Goal: Information Seeking & Learning: Compare options

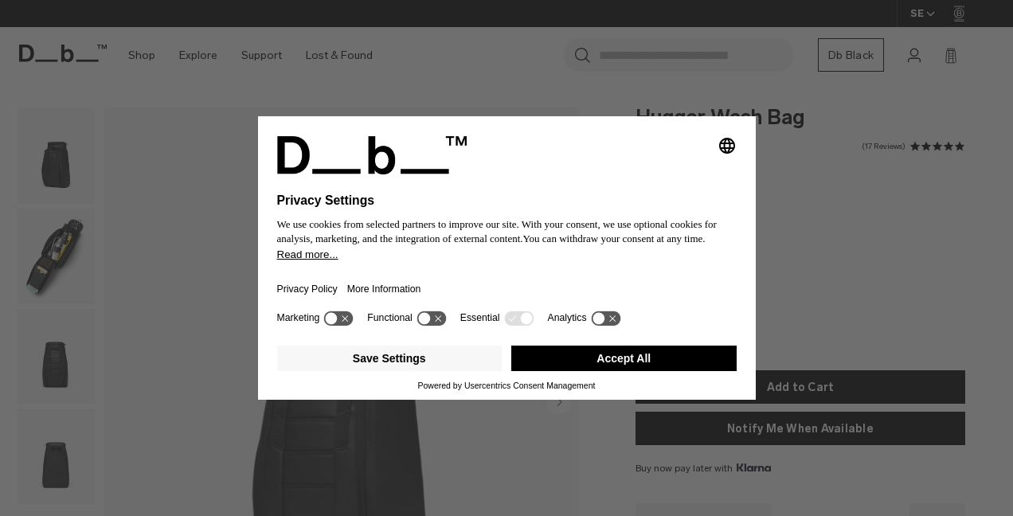
click at [604, 354] on button "Accept All" at bounding box center [623, 357] width 225 height 25
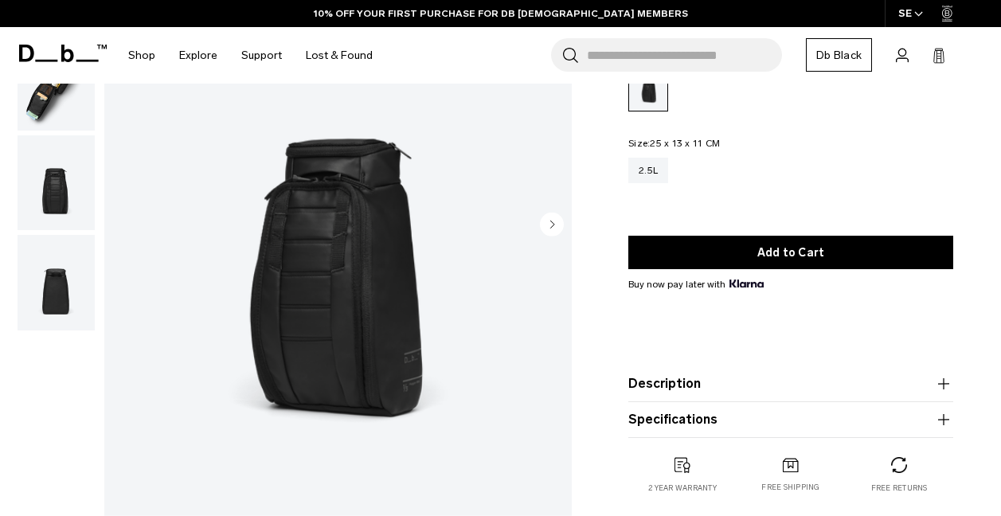
scroll to position [167, 0]
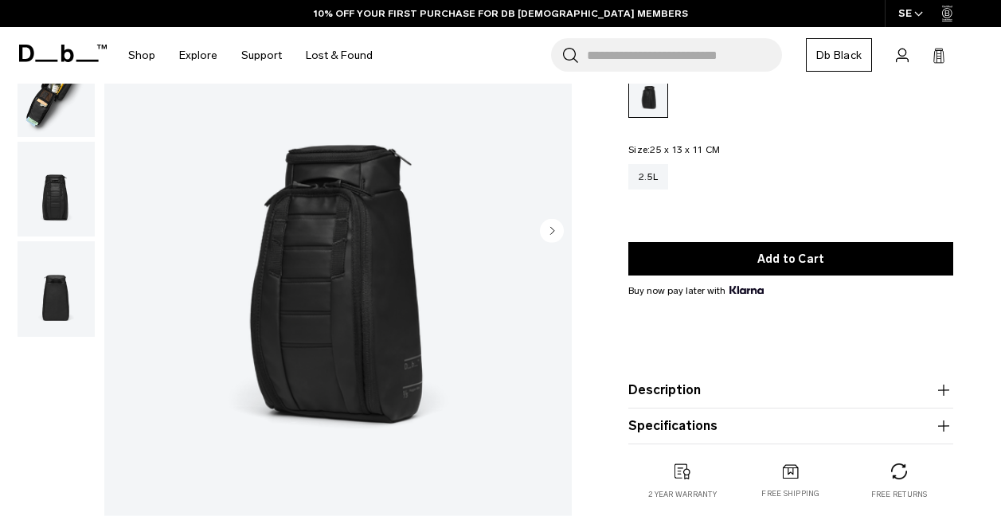
click at [550, 230] on circle "Next slide" at bounding box center [552, 230] width 24 height 24
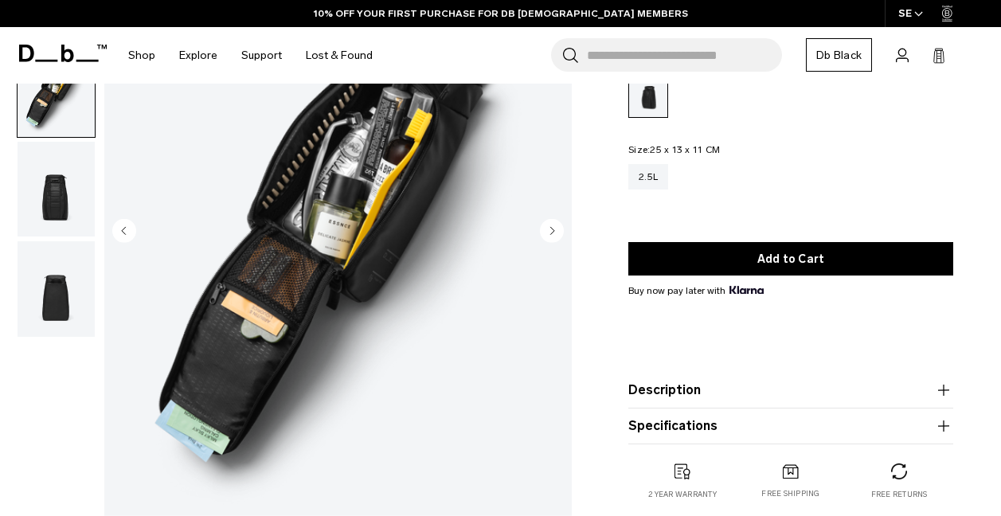
click at [550, 230] on circle "Next slide" at bounding box center [552, 230] width 24 height 24
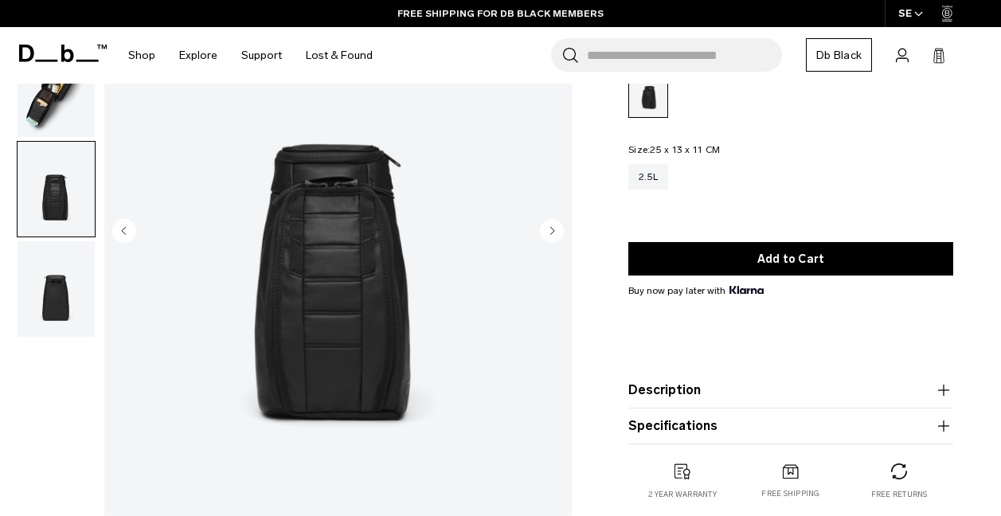
click at [550, 230] on circle "Next slide" at bounding box center [552, 230] width 24 height 24
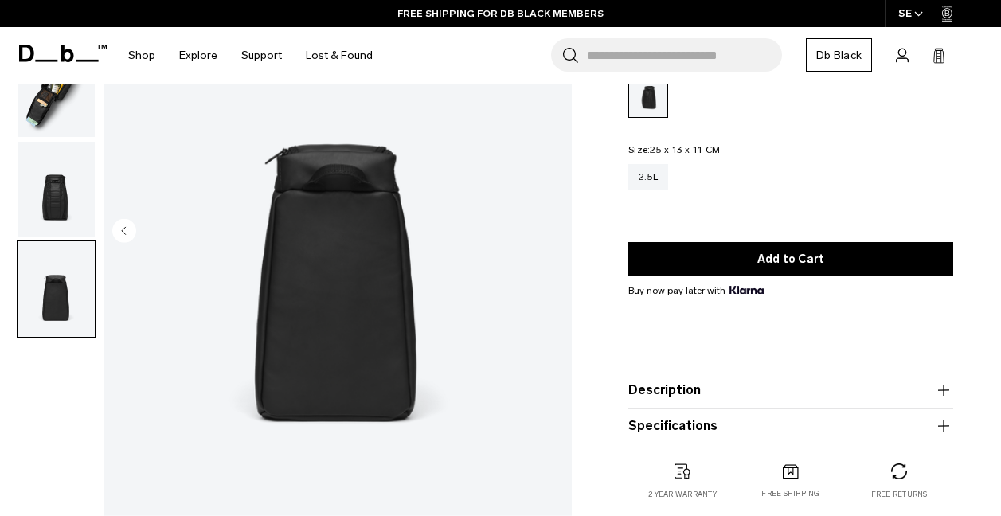
click at [550, 230] on img "4 / 4" at bounding box center [337, 231] width 467 height 583
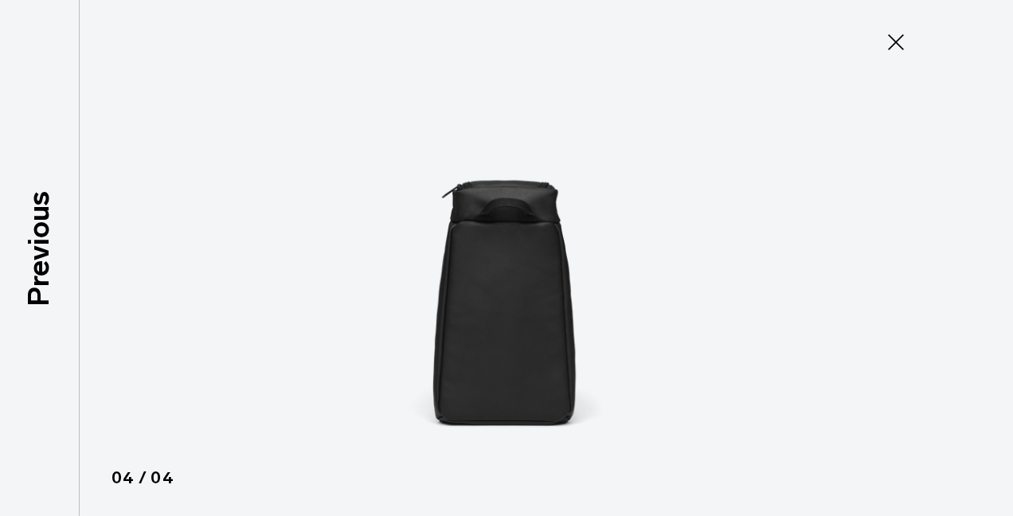
click at [550, 230] on img at bounding box center [506, 258] width 716 height 516
click at [894, 41] on icon at bounding box center [896, 42] width 16 height 16
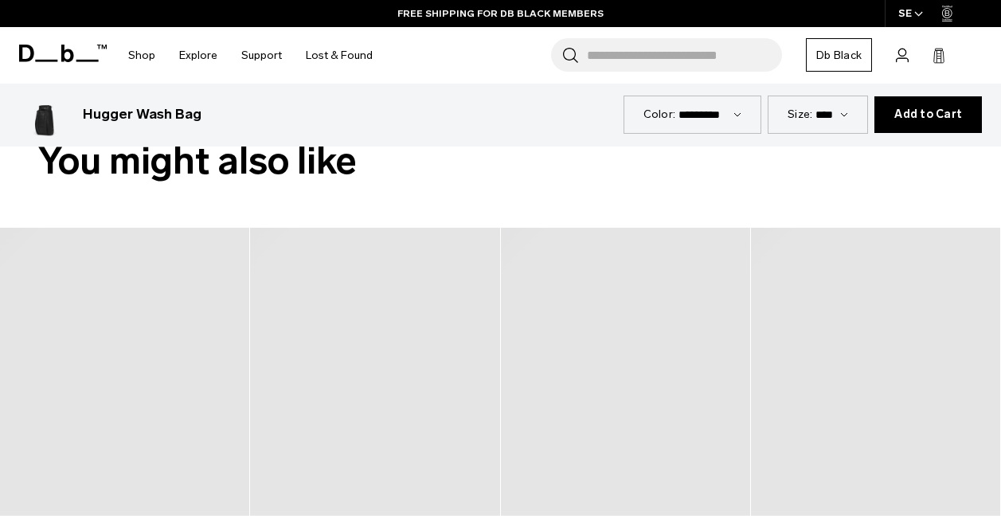
scroll to position [679, 0]
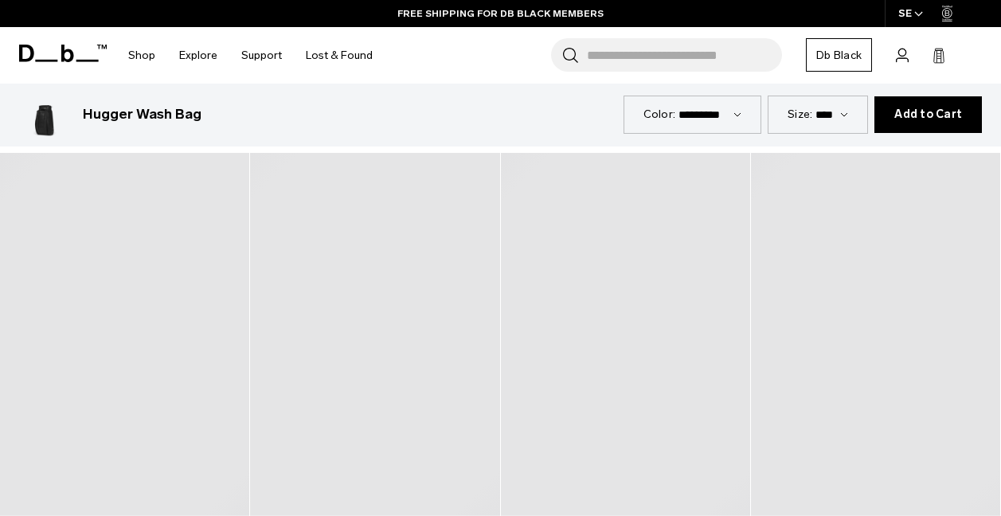
click at [175, 335] on div at bounding box center [125, 361] width 250 height 417
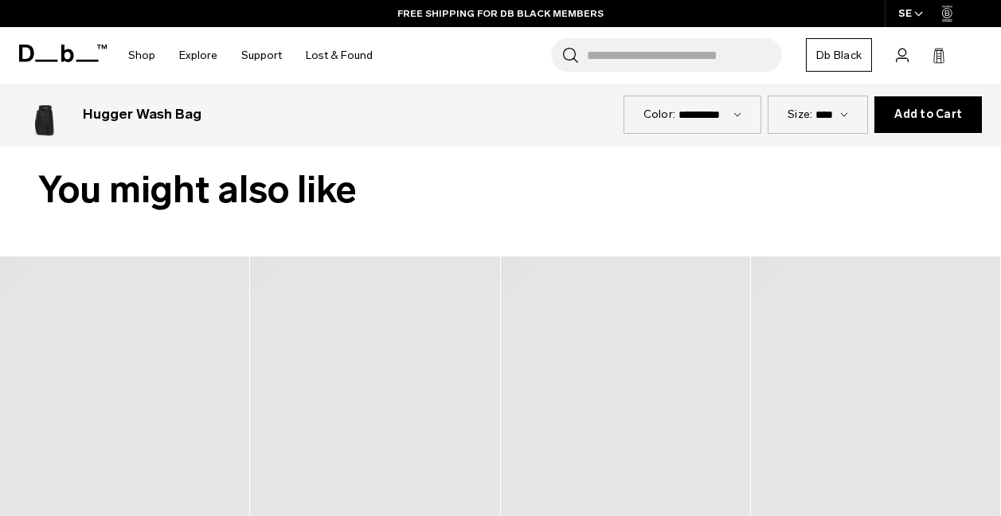
scroll to position [580, 0]
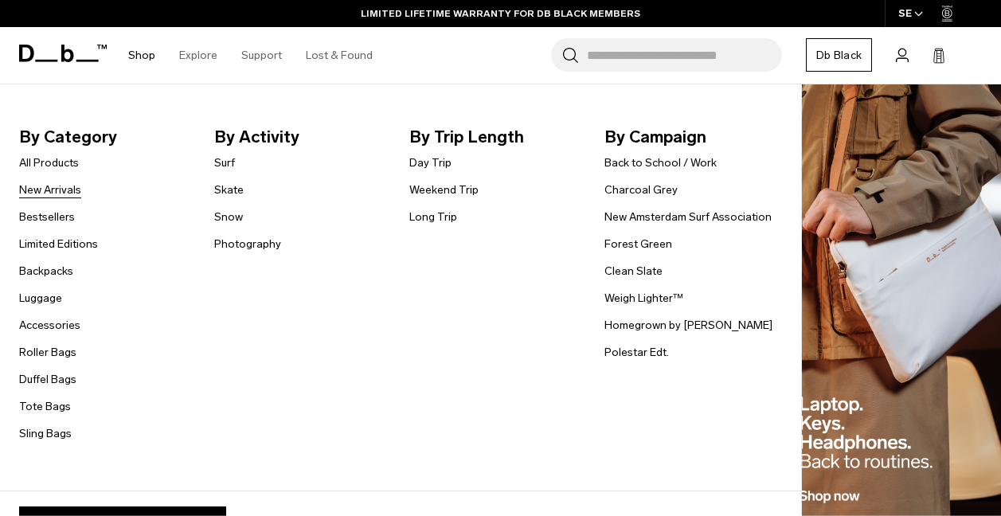
click at [61, 189] on link "New Arrivals" at bounding box center [50, 189] width 62 height 17
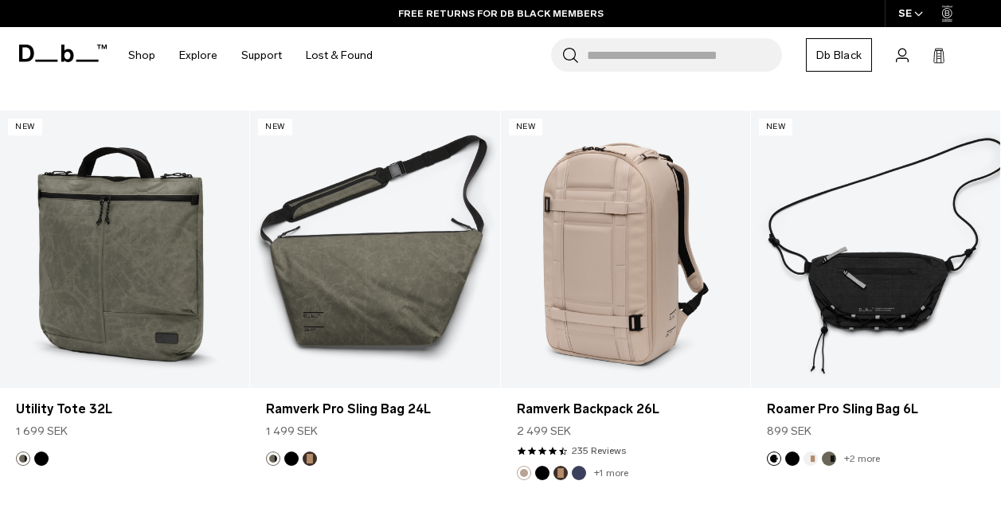
scroll to position [4042, 0]
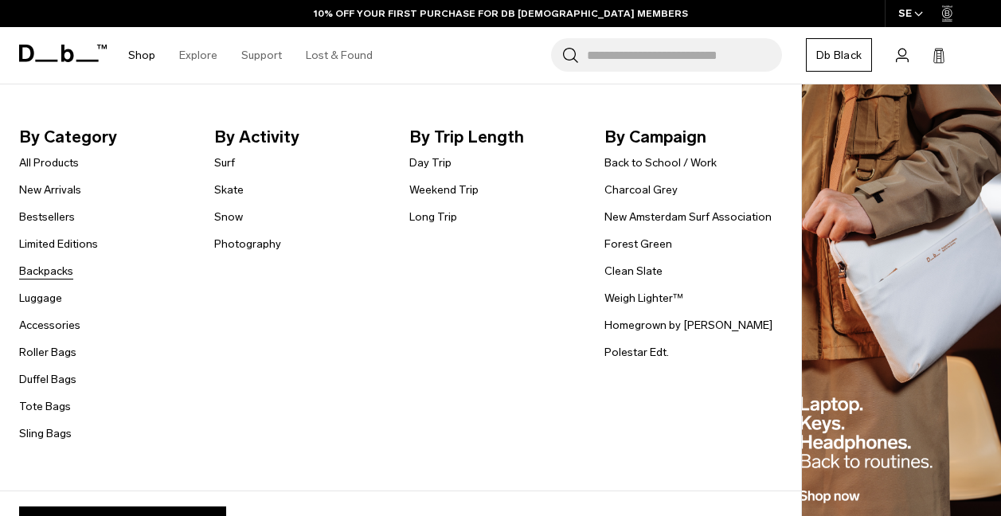
click at [55, 271] on link "Backpacks" at bounding box center [46, 271] width 54 height 17
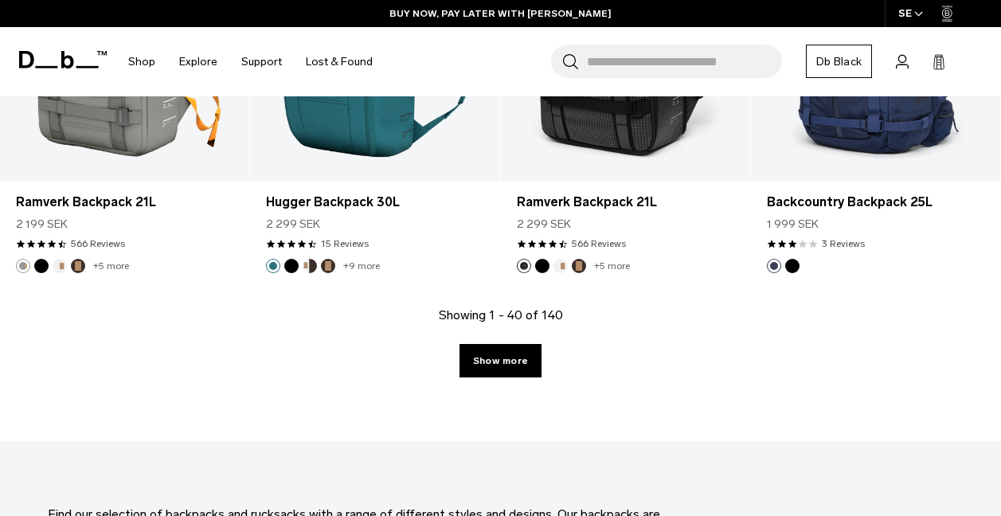
scroll to position [4108, 0]
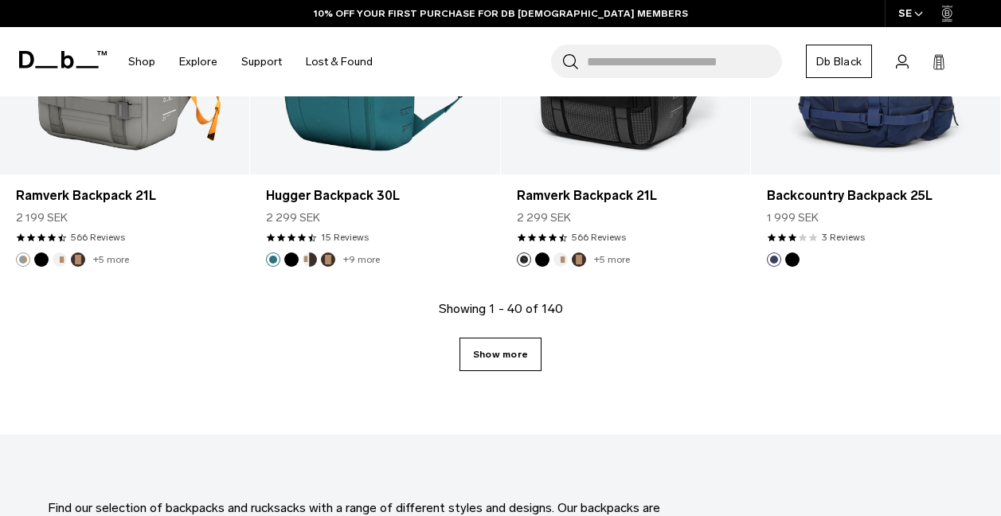
click at [502, 343] on link "Show more" at bounding box center [500, 354] width 82 height 33
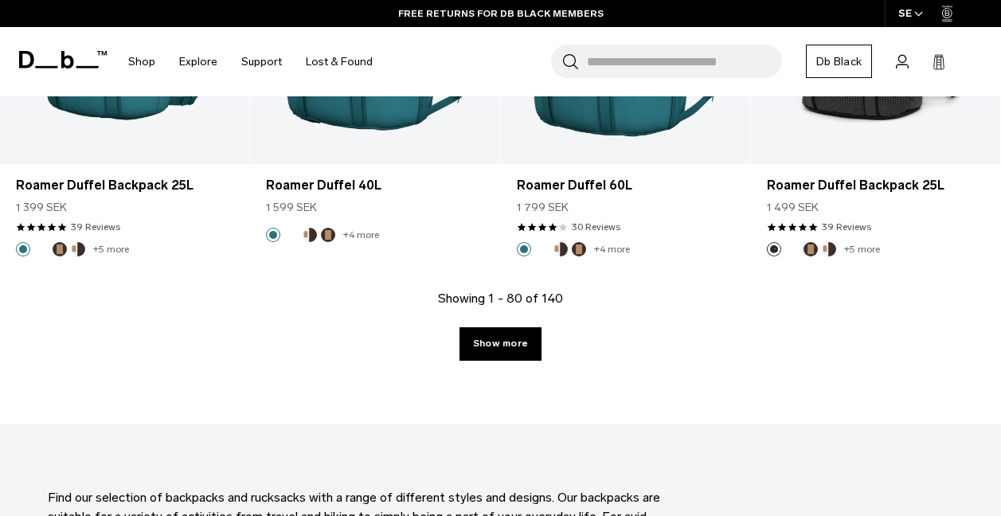
scroll to position [8070, 0]
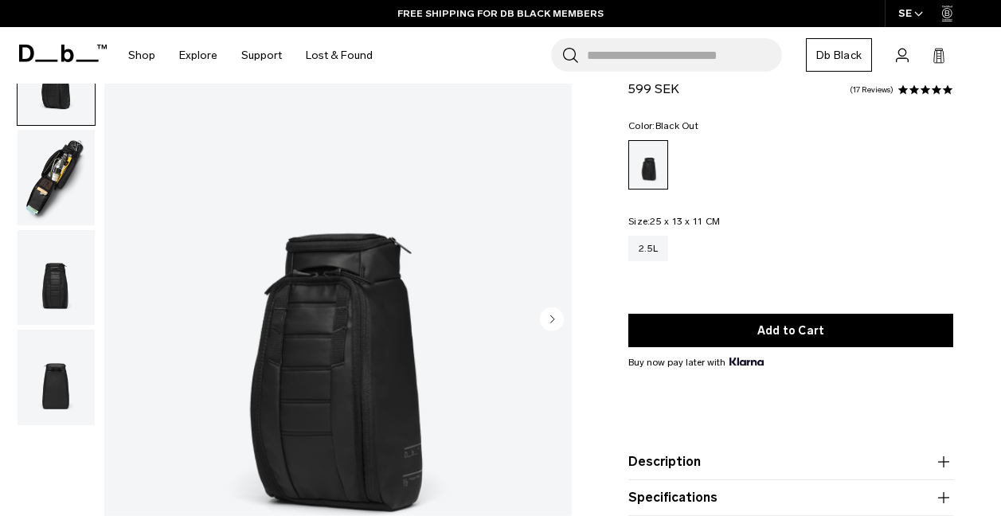
scroll to position [74, 0]
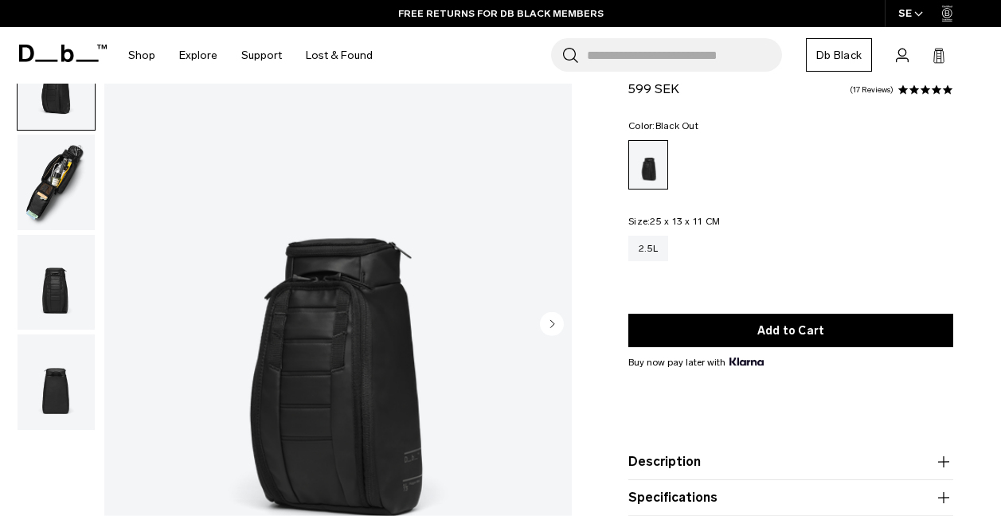
click at [87, 176] on img "button" at bounding box center [56, 183] width 77 height 96
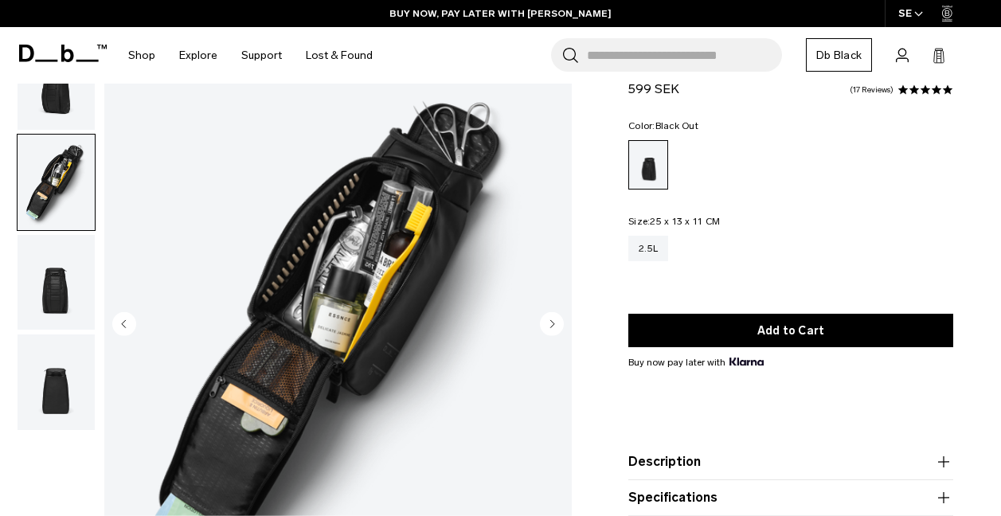
click at [58, 279] on img "button" at bounding box center [56, 283] width 77 height 96
